Goal: Communication & Community: Ask a question

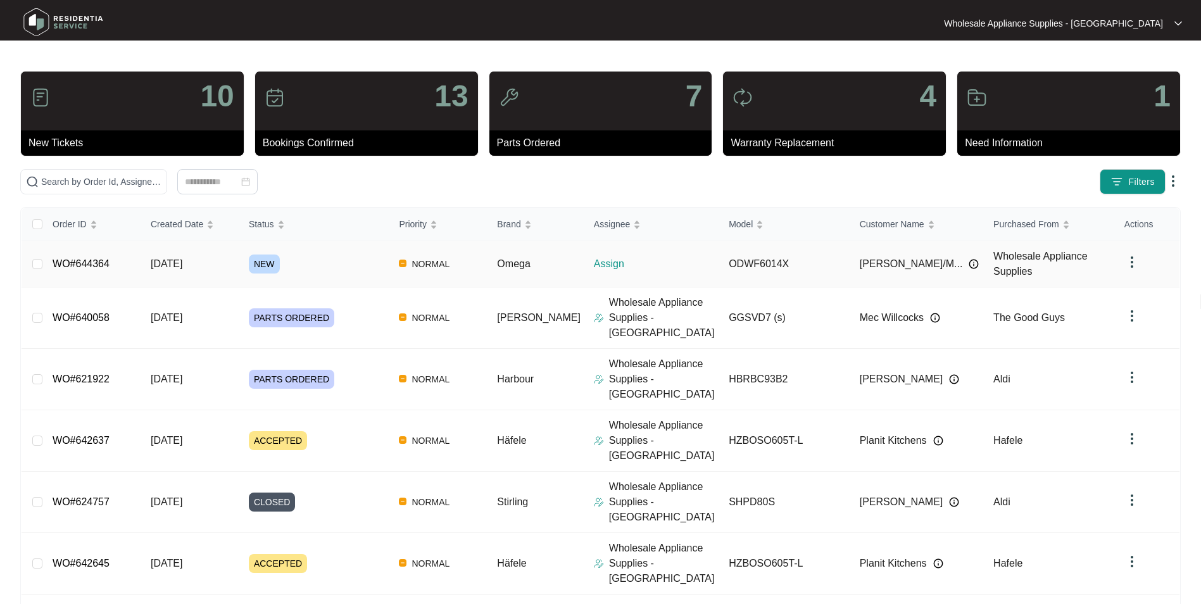
click at [182, 264] on span "[DATE]" at bounding box center [167, 263] width 32 height 11
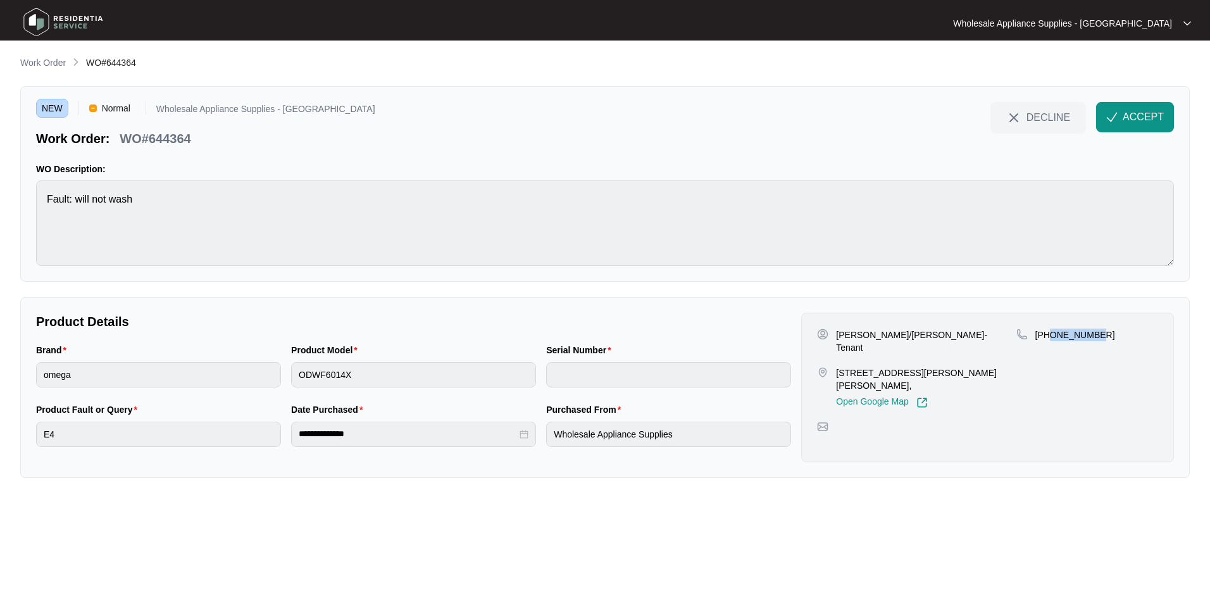
drag, startPoint x: 1097, startPoint y: 336, endPoint x: 1049, endPoint y: 344, distance: 48.2
click at [1049, 344] on div "[PHONE_NUMBER]" at bounding box center [1088, 369] width 142 height 80
copy p "406656538"
click at [279, 379] on div "Brand omega Product Model ODWF6014X Serial Number" at bounding box center [413, 372] width 765 height 59
drag, startPoint x: 899, startPoint y: 360, endPoint x: 838, endPoint y: 363, distance: 61.5
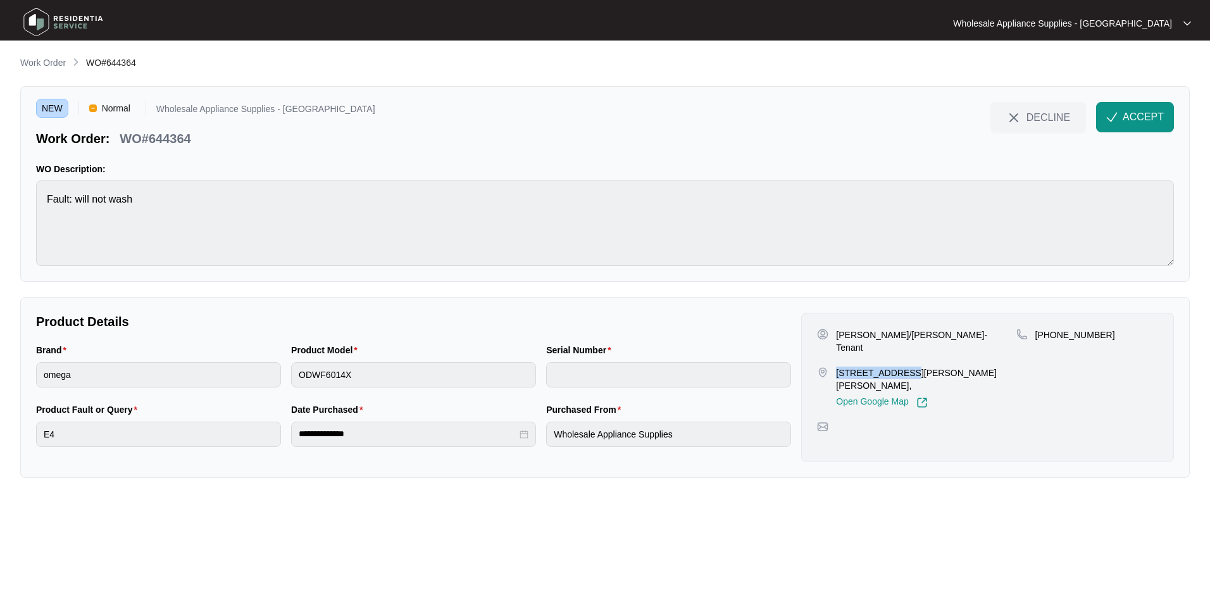
click at [838, 366] on p "[STREET_ADDRESS][PERSON_NAME][PERSON_NAME]," at bounding box center [926, 378] width 180 height 25
copy p "[STREET_ADDRESS][PERSON_NAME]"
drag, startPoint x: 1117, startPoint y: 118, endPoint x: 1116, endPoint y: 129, distance: 10.8
click at [1117, 118] on img "button" at bounding box center [1111, 116] width 11 height 11
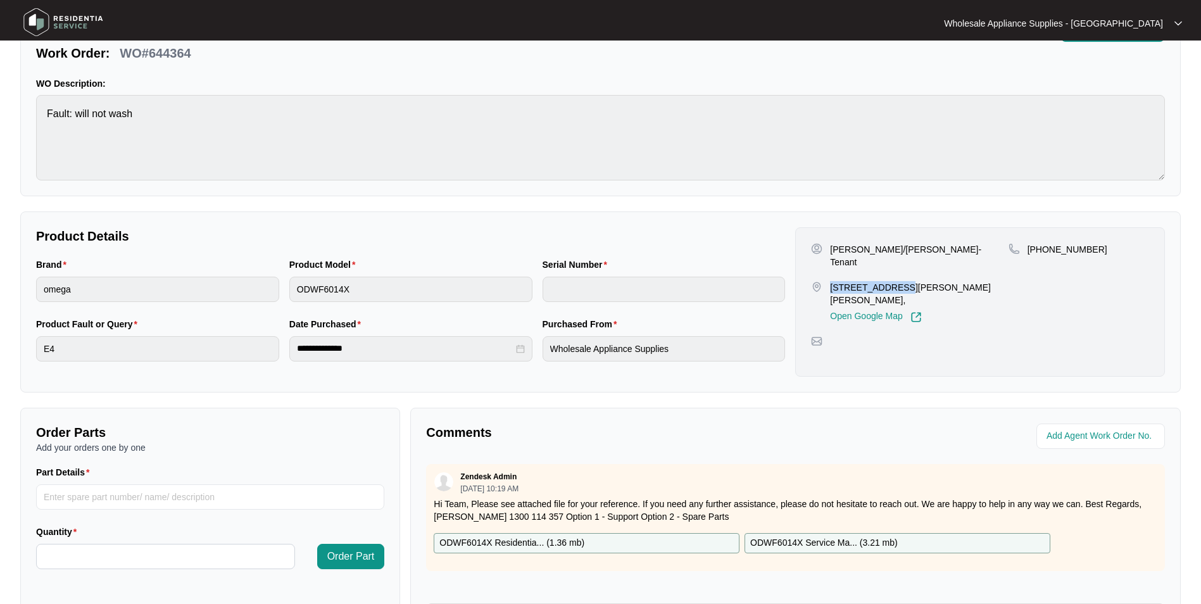
scroll to position [63, 0]
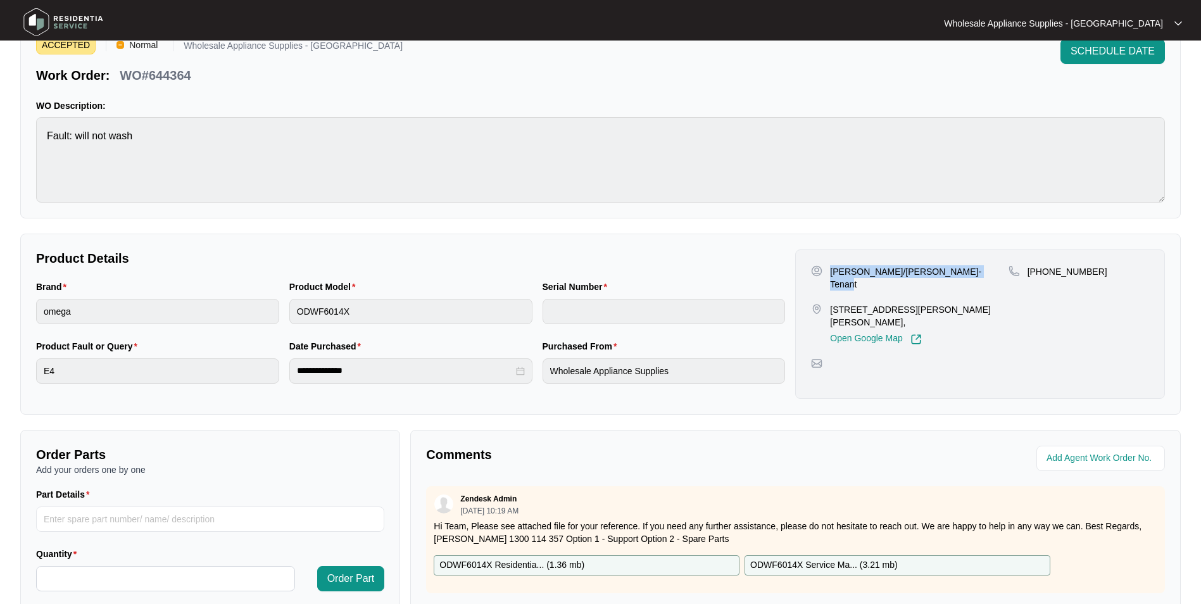
drag, startPoint x: 967, startPoint y: 270, endPoint x: 832, endPoint y: 277, distance: 135.0
click at [832, 277] on p "[PERSON_NAME]/[PERSON_NAME]- Tenant" at bounding box center [919, 277] width 178 height 25
drag, startPoint x: 1086, startPoint y: 271, endPoint x: 1044, endPoint y: 277, distance: 41.5
click at [1044, 277] on p "[PHONE_NUMBER]" at bounding box center [1067, 271] width 80 height 13
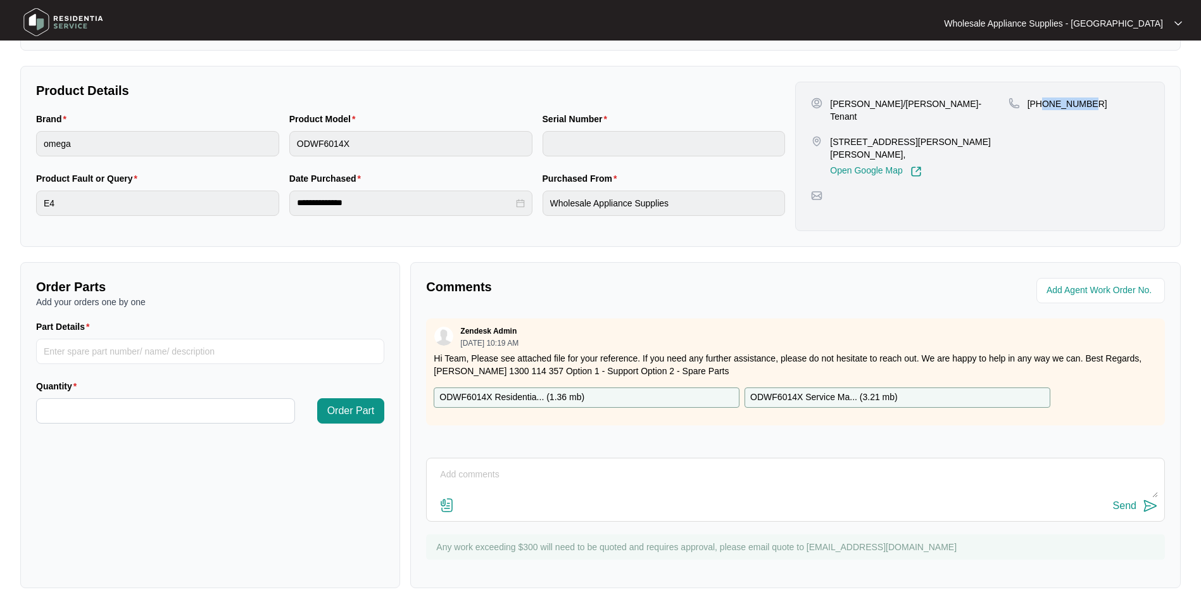
scroll to position [236, 0]
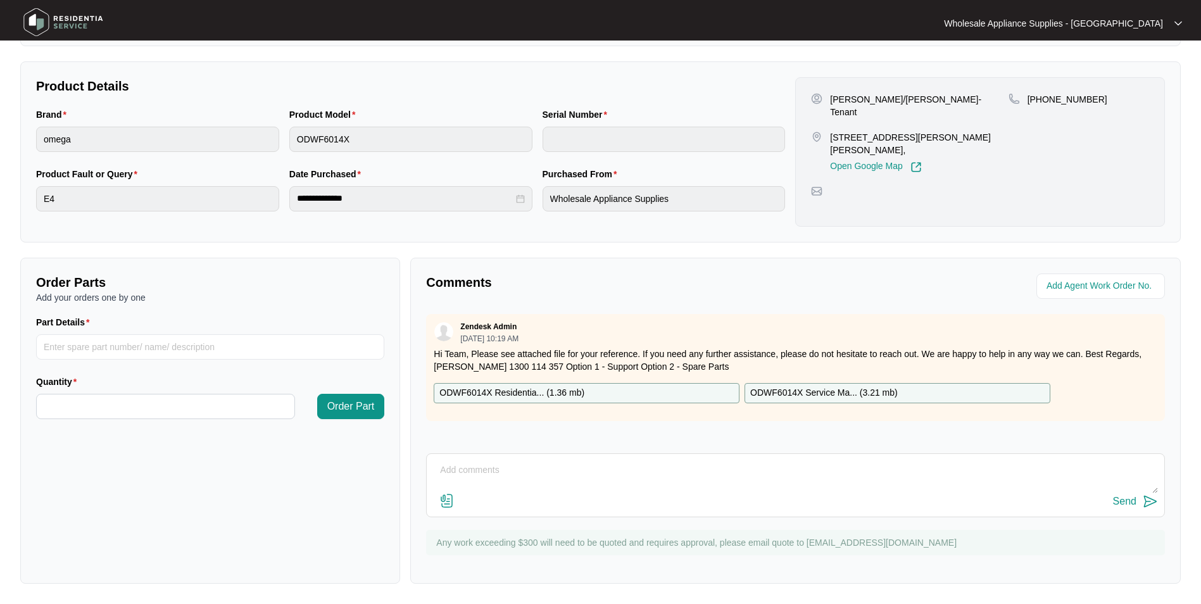
click at [513, 472] on textarea at bounding box center [795, 476] width 725 height 33
click at [1047, 465] on textarea "Hi Team, do you have another contact number for tenant as the one you have prov…" at bounding box center [795, 476] width 725 height 33
type textarea "Hi Team, do you have another contact number for tenant as the one you have prov…"
click at [1147, 499] on img at bounding box center [1150, 501] width 15 height 15
